Goal: Find contact information: Find contact information

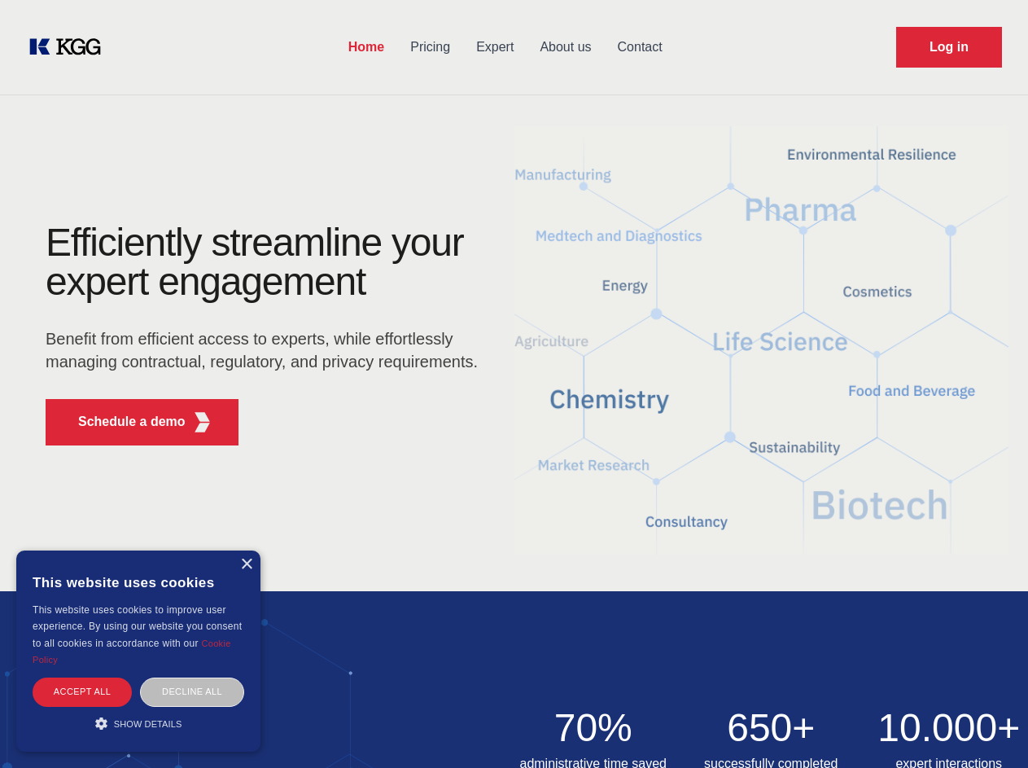
click at [514, 384] on div "Efficiently streamline your expert engagement Benefit from efficient access to …" at bounding box center [267, 340] width 495 height 235
click at [122, 422] on p "Schedule a demo" at bounding box center [131, 422] width 107 height 20
click at [246, 564] on div "× This website uses cookies This website uses cookies to improve user experienc…" at bounding box center [138, 650] width 244 height 201
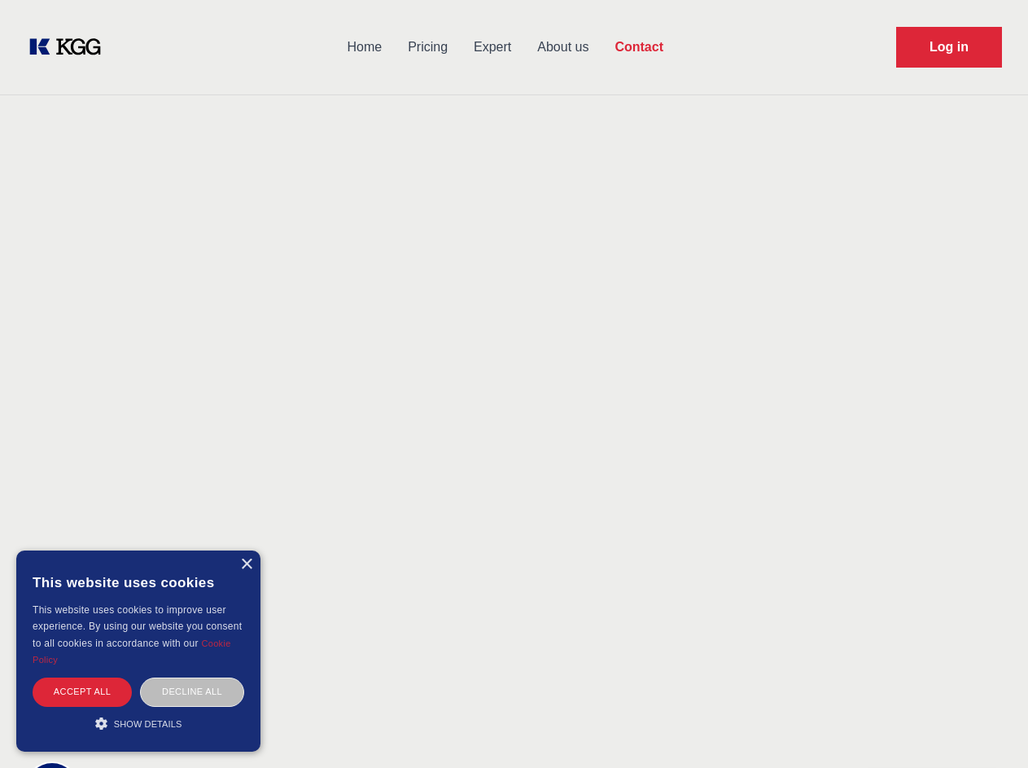
click at [82, 691] on div "Accept all" at bounding box center [82, 691] width 99 height 28
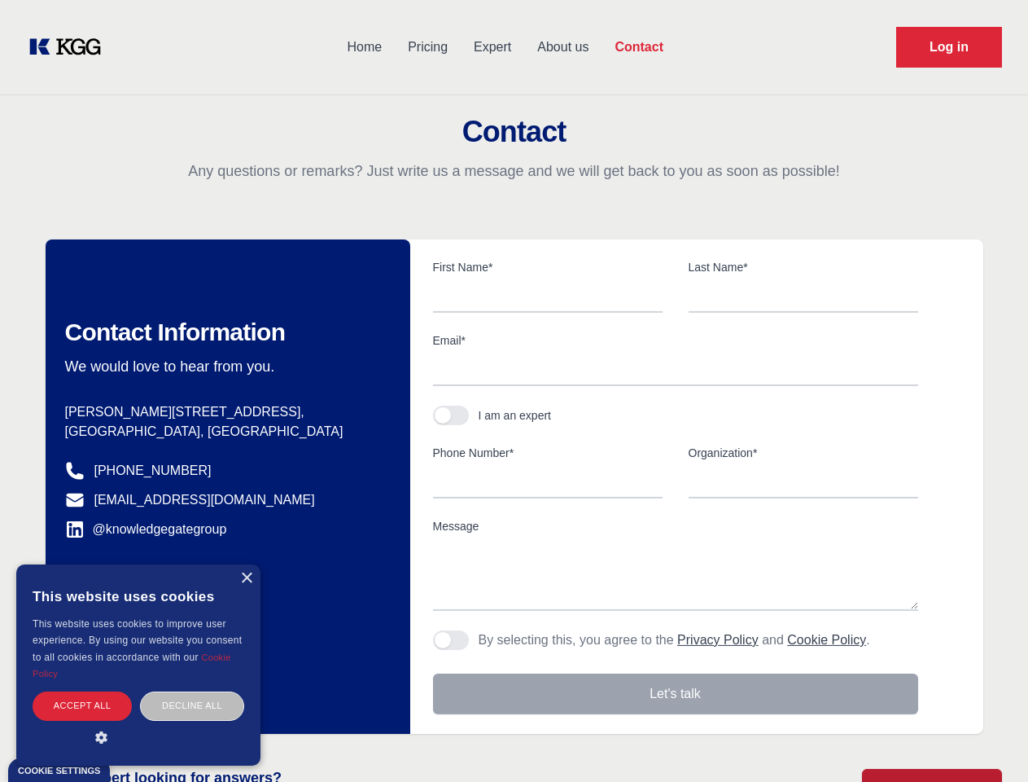
click at [192, 691] on div "Decline all" at bounding box center [192, 705] width 104 height 28
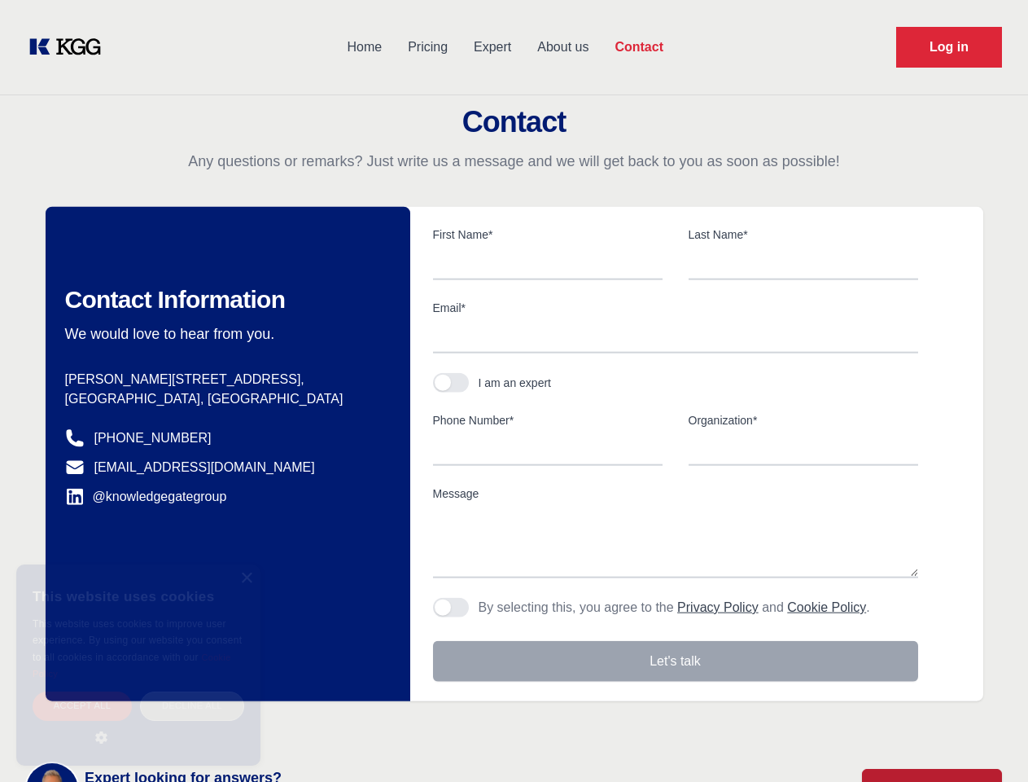
click at [138, 723] on main "Contact Any questions or remarks? Just write us a message and we will get back …" at bounding box center [514, 424] width 1028 height 848
